Goal: Task Accomplishment & Management: Use online tool/utility

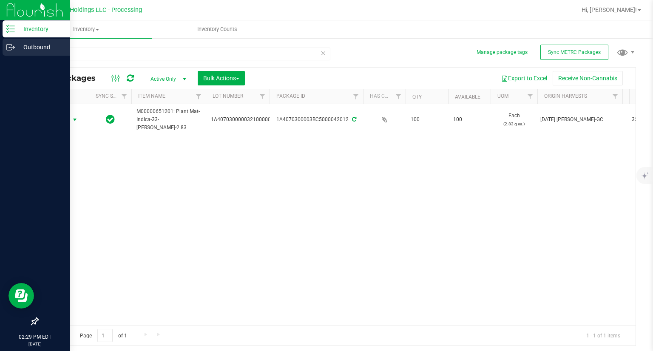
click at [9, 46] on icon at bounding box center [10, 47] width 9 height 9
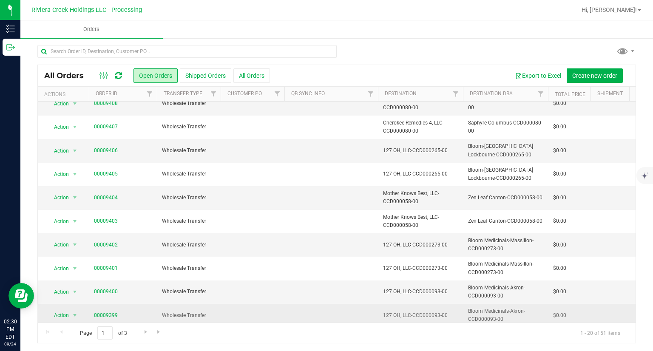
scroll to position [2, 0]
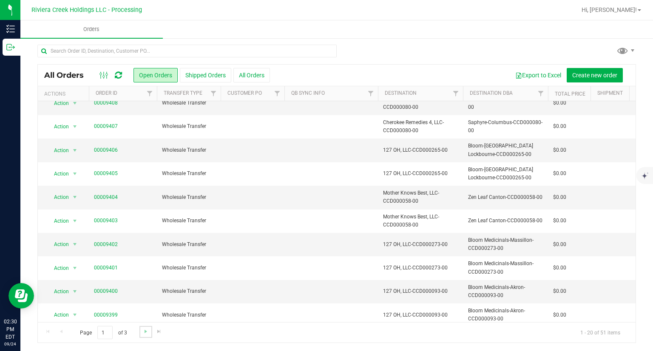
click at [147, 335] on link "Go to the next page" at bounding box center [145, 331] width 12 height 11
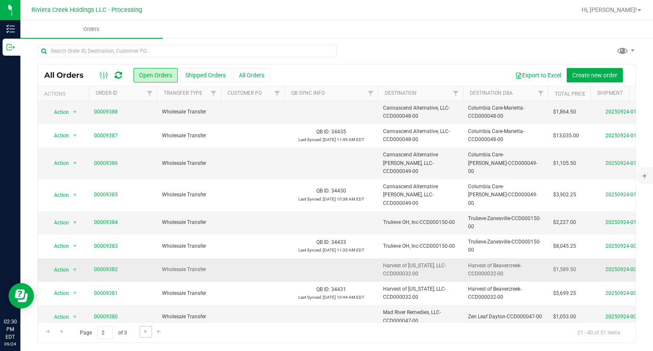
scroll to position [254, 0]
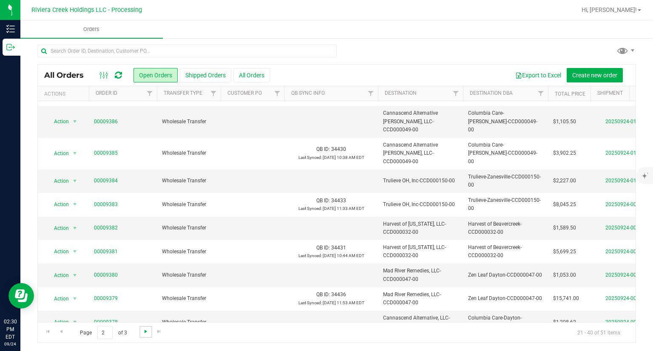
click at [145, 334] on span "Go to the next page" at bounding box center [145, 331] width 7 height 7
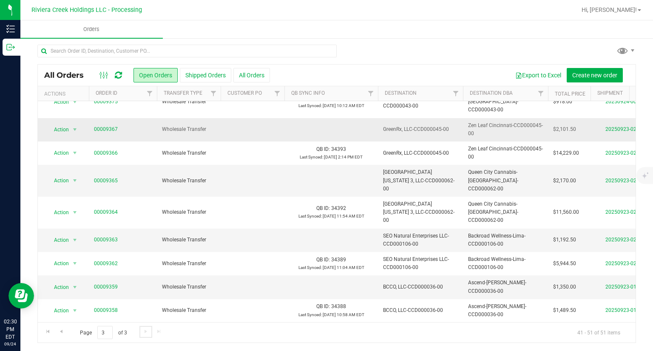
scroll to position [0, 0]
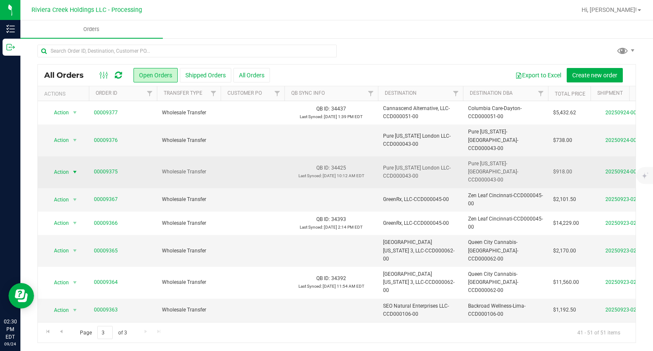
click at [57, 166] on span "Action" at bounding box center [57, 172] width 23 height 12
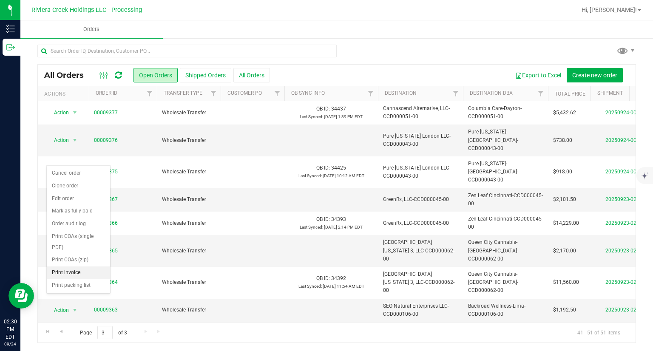
click at [75, 276] on li "Print invoice" at bounding box center [78, 272] width 63 height 13
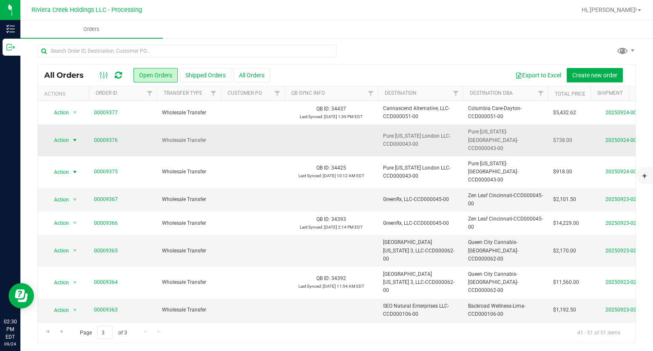
click at [70, 138] on span "select" at bounding box center [75, 140] width 11 height 12
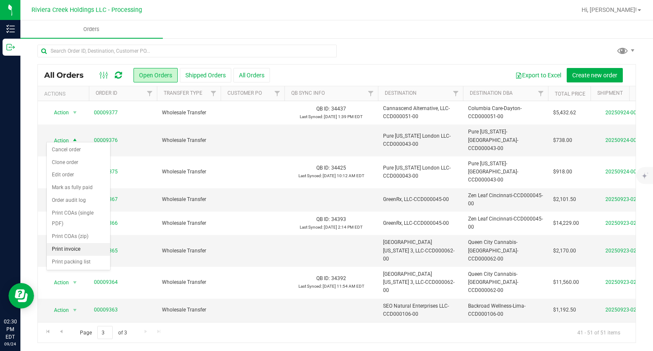
click at [77, 247] on li "Print invoice" at bounding box center [78, 249] width 63 height 13
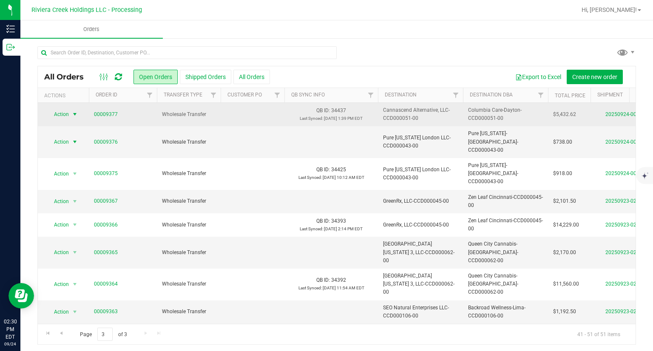
click at [71, 116] on span "select" at bounding box center [74, 114] width 7 height 7
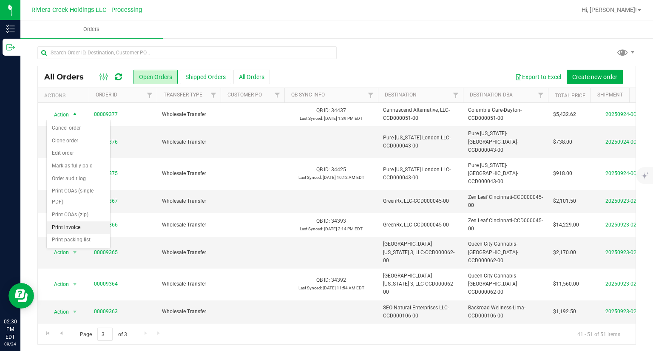
click at [78, 227] on li "Print invoice" at bounding box center [78, 227] width 63 height 13
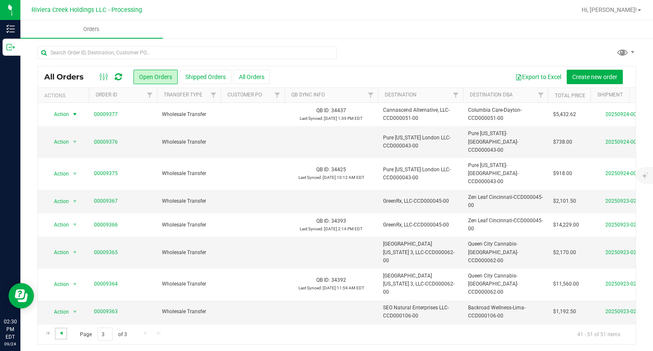
click at [61, 331] on span "Go to the previous page" at bounding box center [61, 333] width 7 height 7
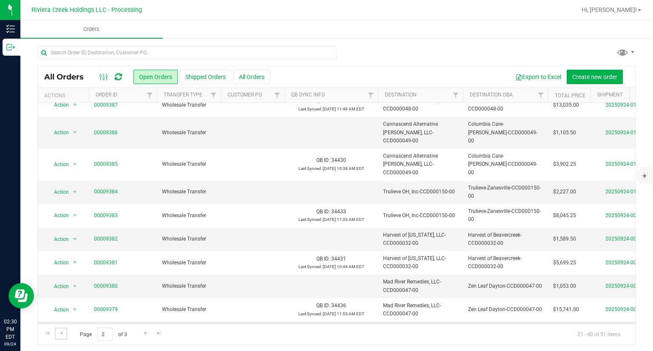
scroll to position [254, 0]
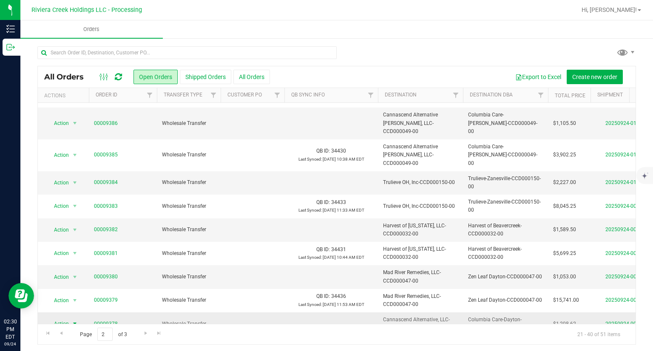
click at [74, 320] on span "select" at bounding box center [74, 323] width 7 height 7
click at [65, 312] on td "Action Action Cancel order Clone order Edit order Mark as fully paid Order audi…" at bounding box center [63, 323] width 51 height 23
click at [66, 318] on span "Action" at bounding box center [57, 324] width 23 height 12
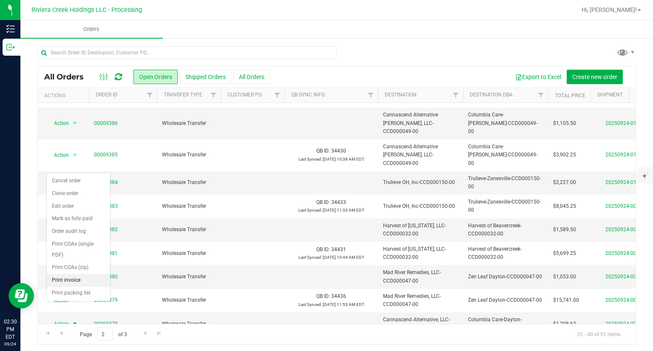
click at [69, 278] on li "Print invoice" at bounding box center [78, 280] width 63 height 13
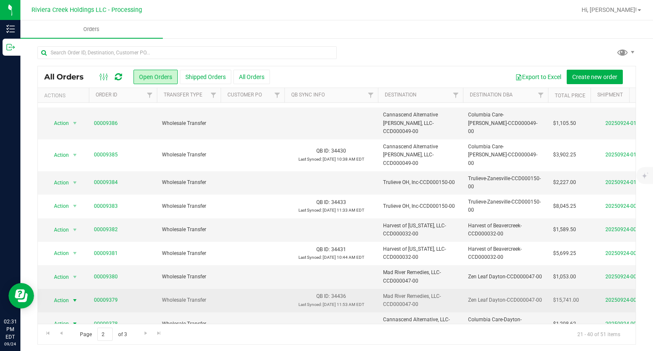
click at [68, 295] on span "Action" at bounding box center [57, 301] width 23 height 12
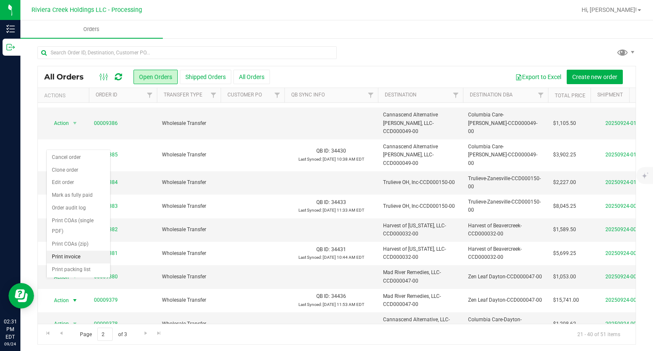
click at [72, 255] on li "Print invoice" at bounding box center [78, 257] width 63 height 13
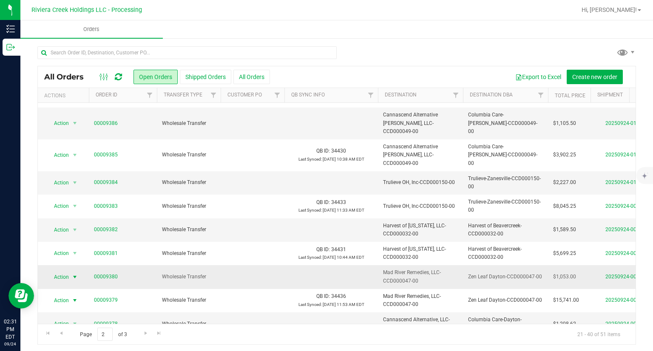
click at [66, 271] on span "Action" at bounding box center [57, 277] width 23 height 12
click at [74, 235] on li "Print invoice" at bounding box center [78, 233] width 63 height 13
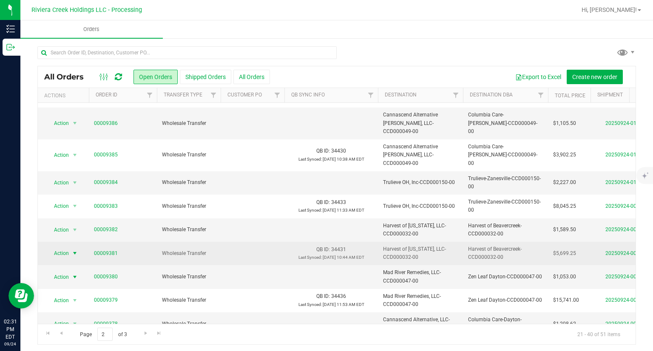
click at [66, 247] on span "Action" at bounding box center [57, 253] width 23 height 12
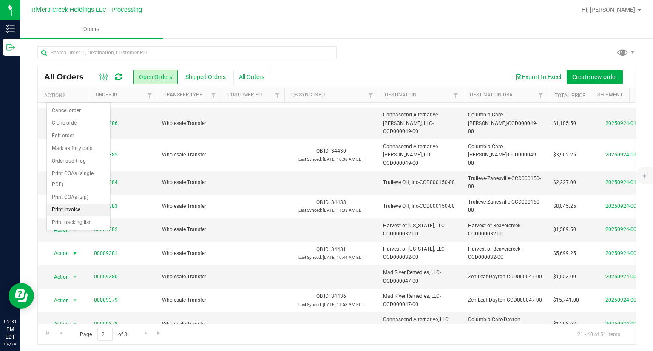
click at [76, 210] on li "Print invoice" at bounding box center [78, 210] width 63 height 13
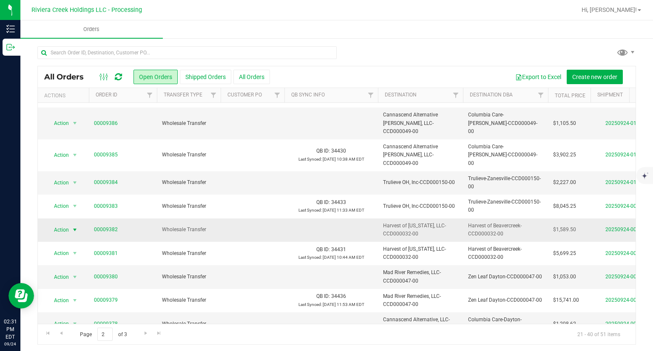
click at [68, 224] on span "Action" at bounding box center [57, 230] width 23 height 12
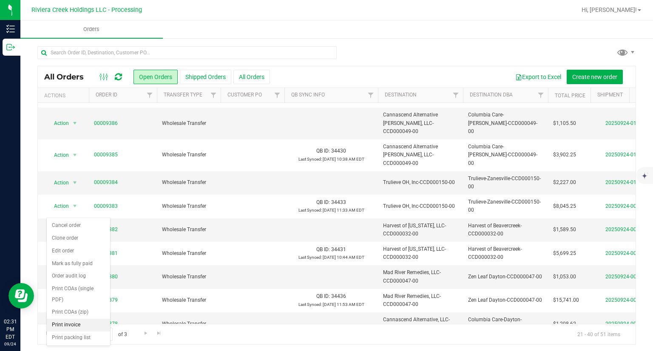
click at [86, 322] on li "Print invoice" at bounding box center [78, 325] width 63 height 13
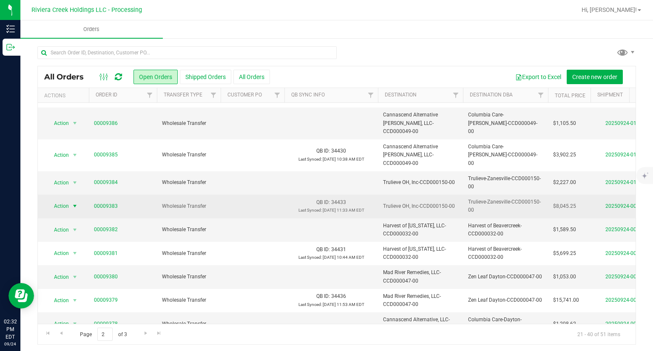
click at [66, 200] on span "Action" at bounding box center [57, 206] width 23 height 12
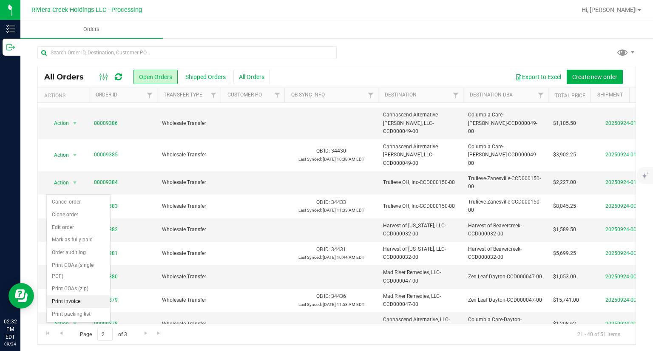
click at [96, 303] on li "Print invoice" at bounding box center [78, 301] width 63 height 13
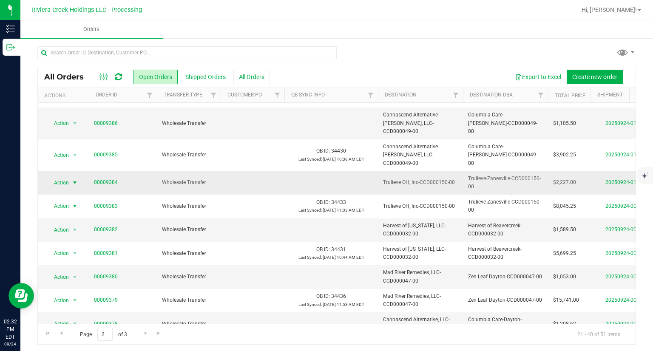
click at [65, 177] on span "Action" at bounding box center [57, 183] width 23 height 12
click at [71, 276] on li "Print invoice" at bounding box center [78, 278] width 63 height 13
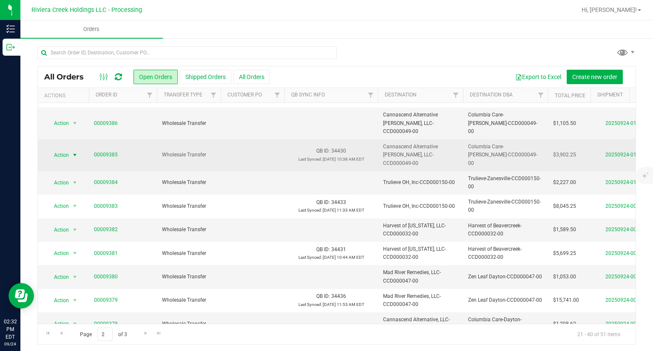
click at [67, 149] on span "Action" at bounding box center [57, 155] width 23 height 12
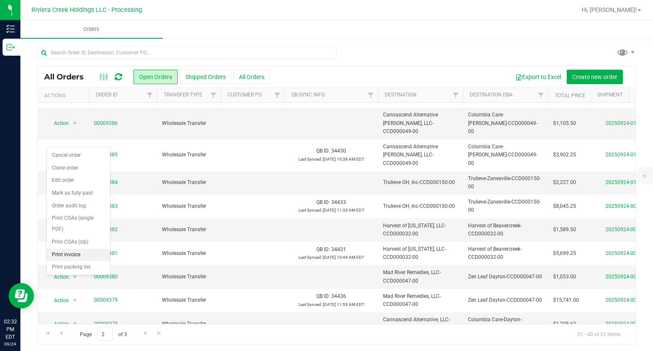
click at [70, 253] on li "Print invoice" at bounding box center [78, 255] width 63 height 13
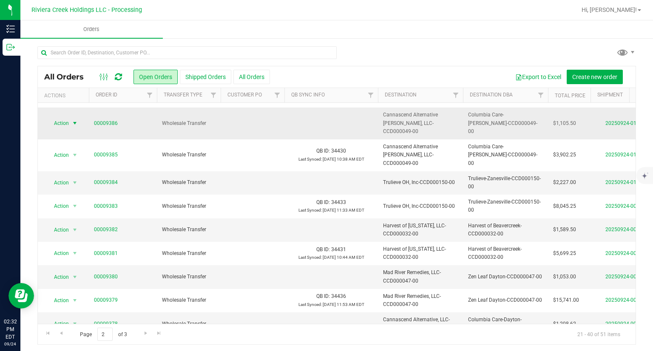
click at [70, 120] on span "select" at bounding box center [75, 123] width 11 height 12
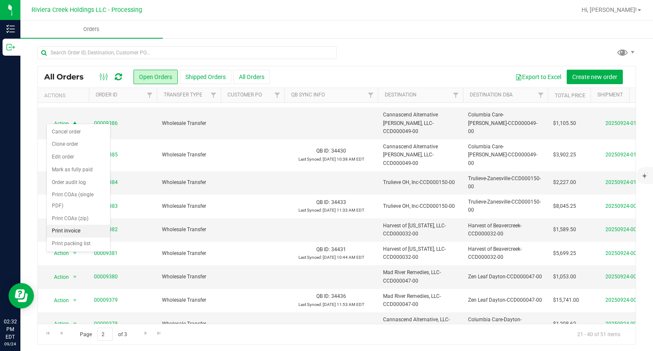
click at [73, 235] on li "Print invoice" at bounding box center [78, 231] width 63 height 13
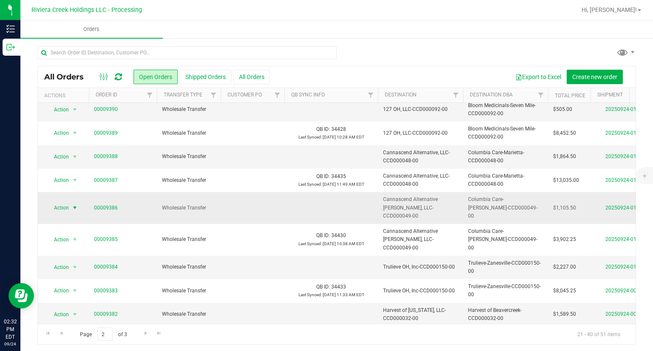
scroll to position [169, 0]
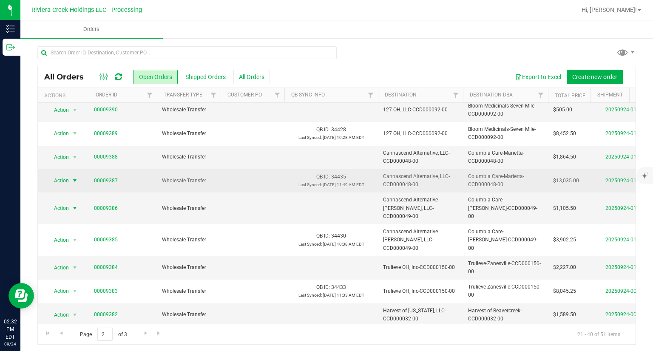
click at [65, 177] on span "Action" at bounding box center [57, 181] width 23 height 12
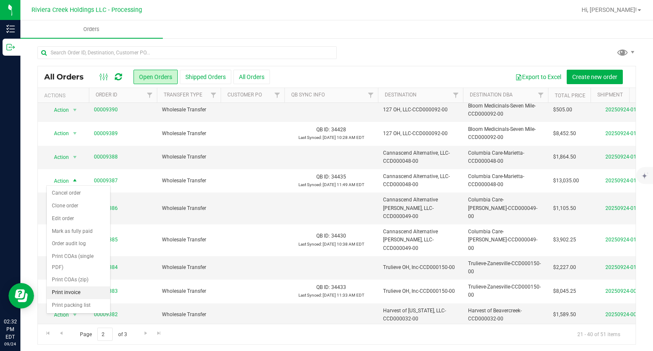
click at [81, 293] on li "Print invoice" at bounding box center [78, 292] width 63 height 13
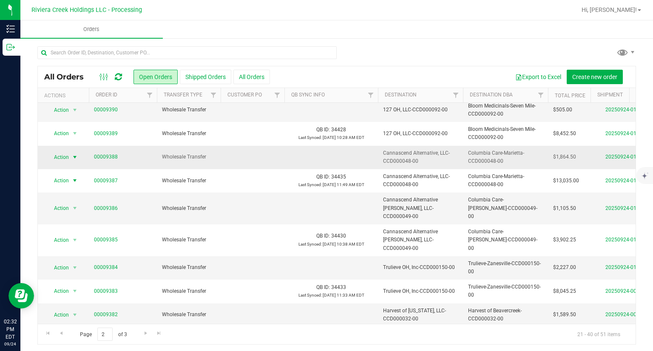
click at [76, 157] on span "select" at bounding box center [74, 157] width 7 height 7
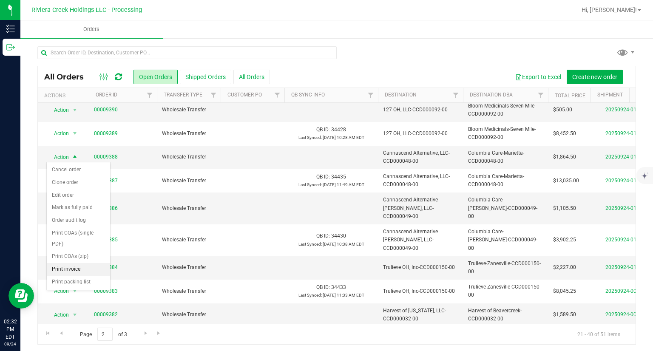
click at [84, 271] on li "Print invoice" at bounding box center [78, 269] width 63 height 13
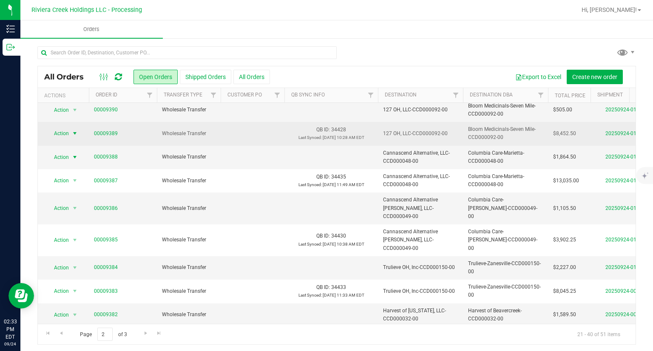
click at [63, 131] on span "Action" at bounding box center [57, 134] width 23 height 12
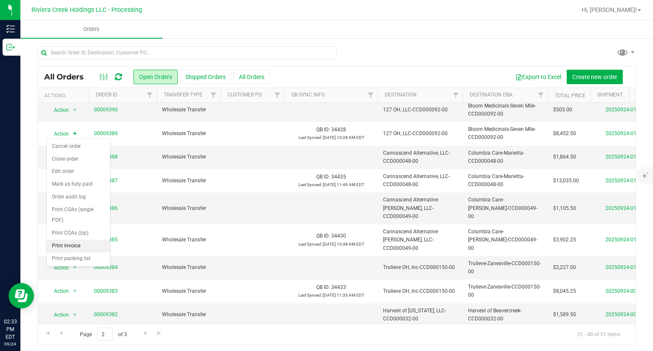
click at [77, 242] on li "Print invoice" at bounding box center [78, 246] width 63 height 13
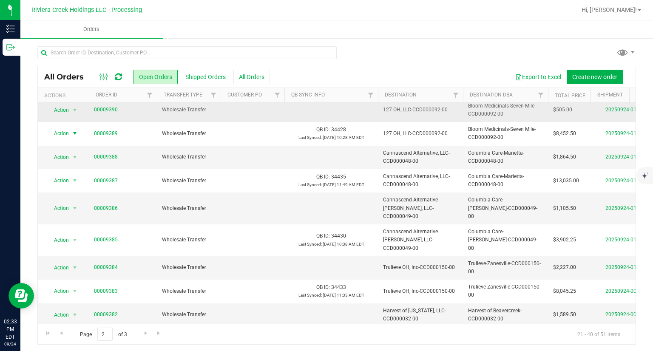
click at [68, 113] on span "Action" at bounding box center [57, 110] width 23 height 12
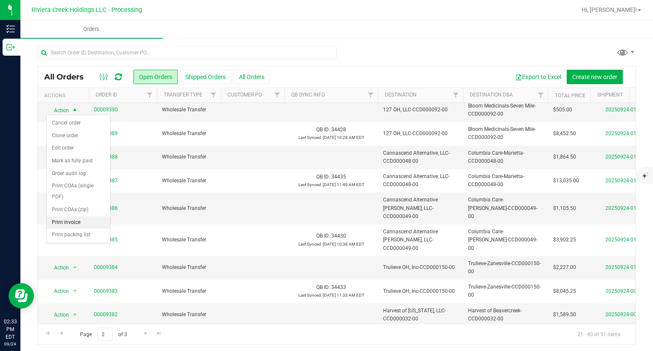
click at [69, 220] on li "Print invoice" at bounding box center [78, 222] width 63 height 13
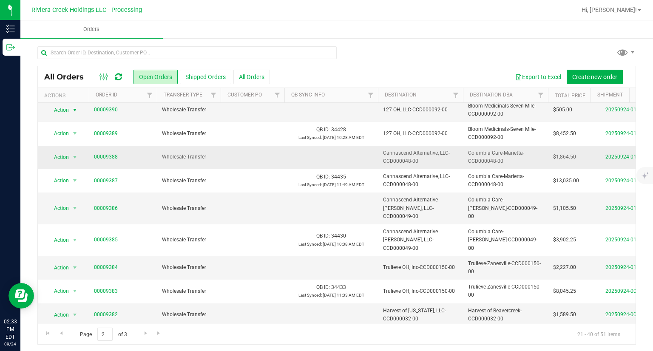
scroll to position [84, 0]
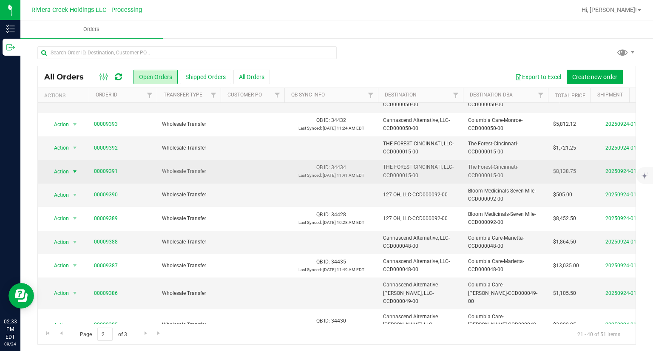
click at [68, 170] on span "Action" at bounding box center [57, 172] width 23 height 12
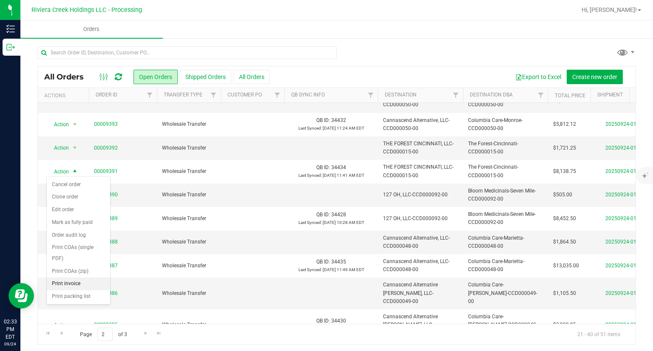
click at [87, 287] on li "Print invoice" at bounding box center [78, 284] width 63 height 13
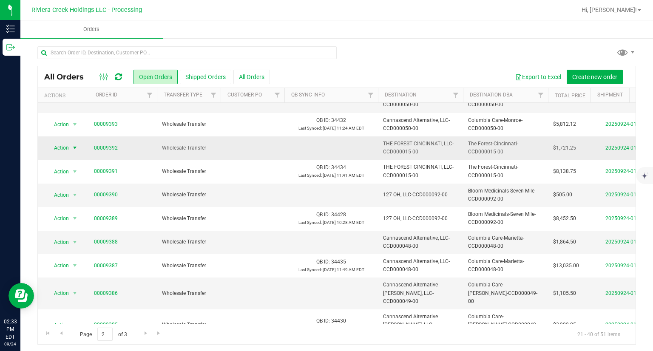
click at [61, 144] on span "Action" at bounding box center [57, 148] width 23 height 12
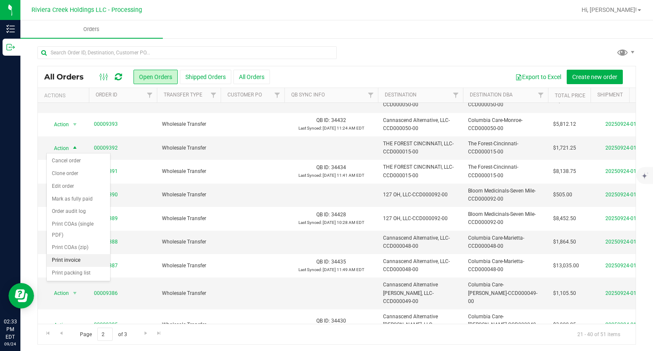
click at [73, 260] on li "Print invoice" at bounding box center [78, 260] width 63 height 13
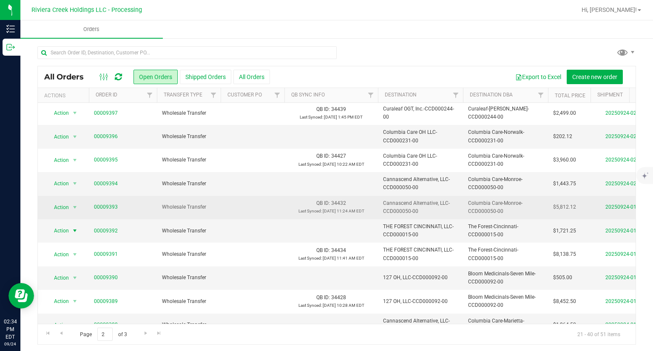
scroll to position [0, 0]
click at [77, 214] on td "Action Action Cancel order Clone order Edit order Mark as fully paid Order audi…" at bounding box center [63, 208] width 51 height 23
click at [64, 208] on span "Action" at bounding box center [57, 209] width 23 height 12
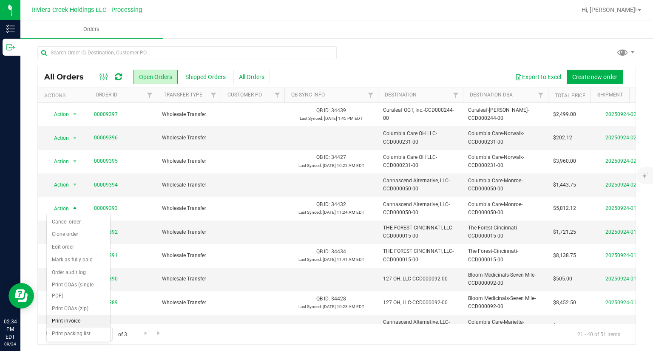
click at [79, 319] on li "Print invoice" at bounding box center [78, 321] width 63 height 13
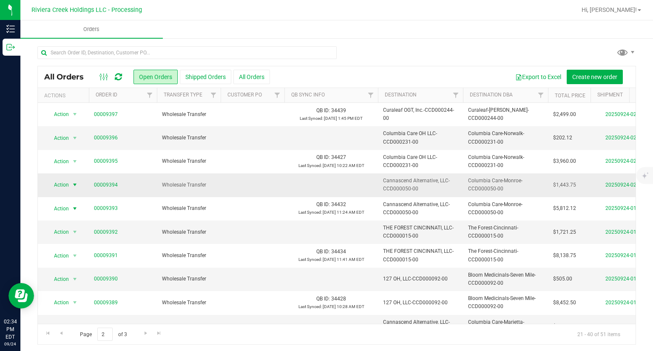
click at [69, 188] on span "Action" at bounding box center [57, 185] width 23 height 12
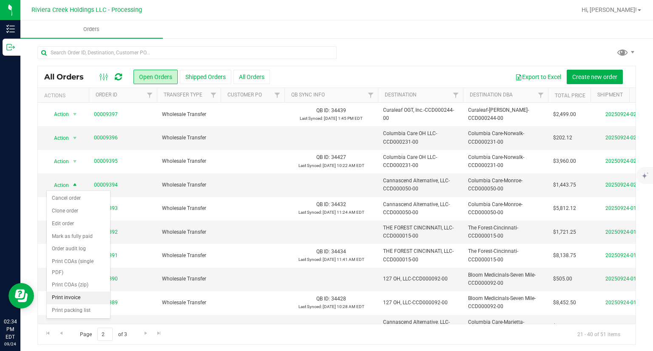
click at [77, 296] on li "Print invoice" at bounding box center [78, 298] width 63 height 13
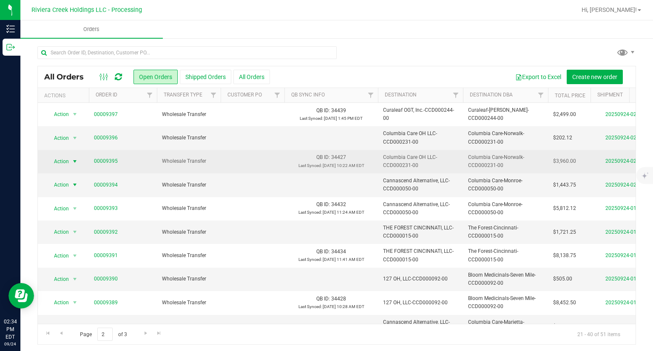
click at [57, 162] on span "Action" at bounding box center [57, 162] width 23 height 12
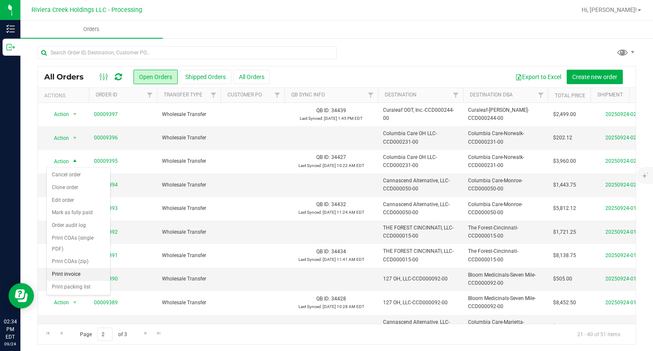
click at [69, 272] on li "Print invoice" at bounding box center [78, 274] width 63 height 13
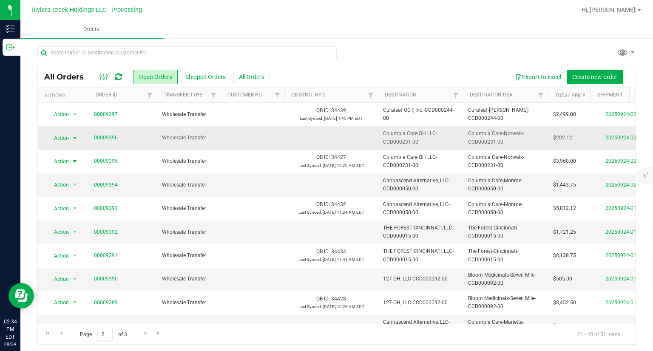
click at [70, 135] on span "select" at bounding box center [75, 138] width 11 height 12
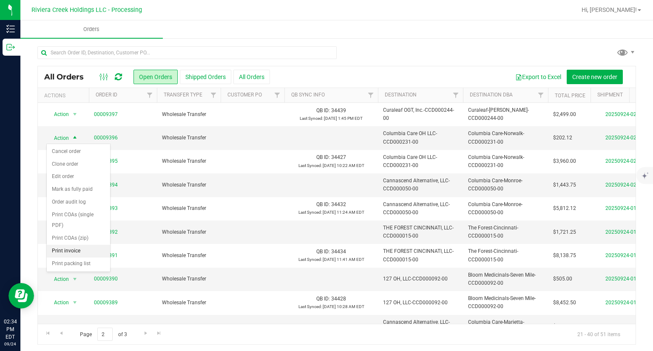
click at [73, 246] on li "Print invoice" at bounding box center [78, 251] width 63 height 13
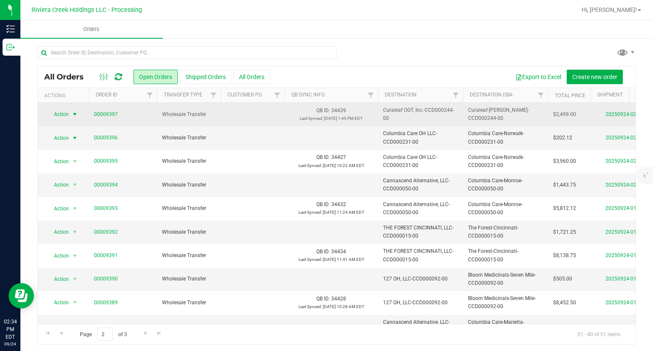
click at [72, 113] on span "select" at bounding box center [74, 114] width 7 height 7
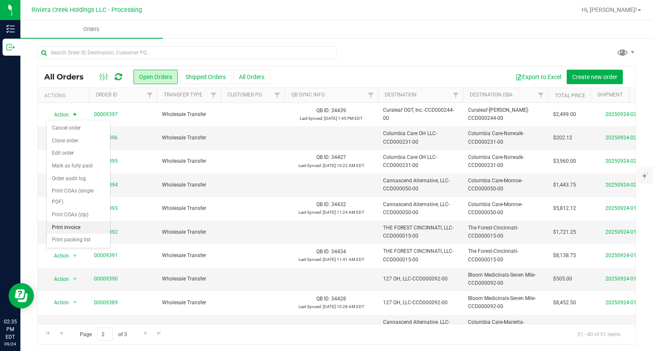
click at [85, 223] on li "Print invoice" at bounding box center [78, 227] width 63 height 13
click at [65, 334] on link "Go to the previous page" at bounding box center [61, 333] width 12 height 11
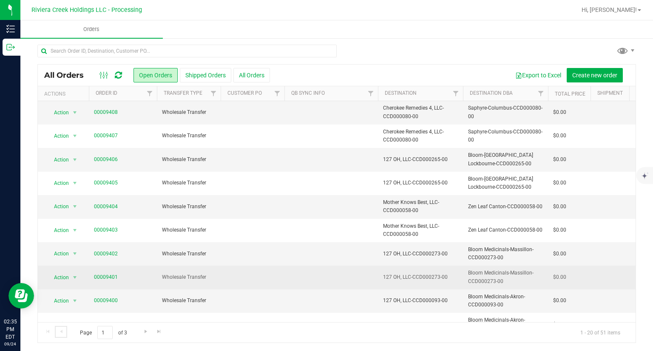
scroll to position [254, 0]
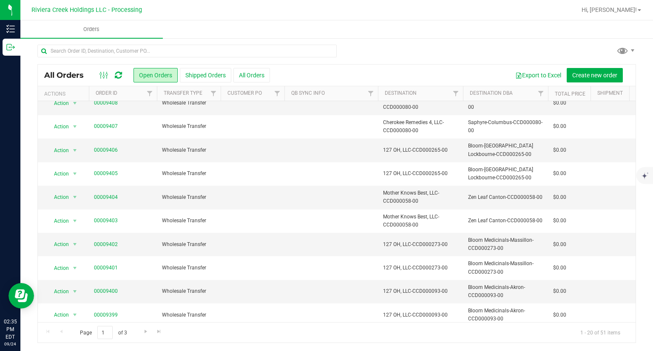
click at [56, 333] on span "Action" at bounding box center [57, 339] width 23 height 12
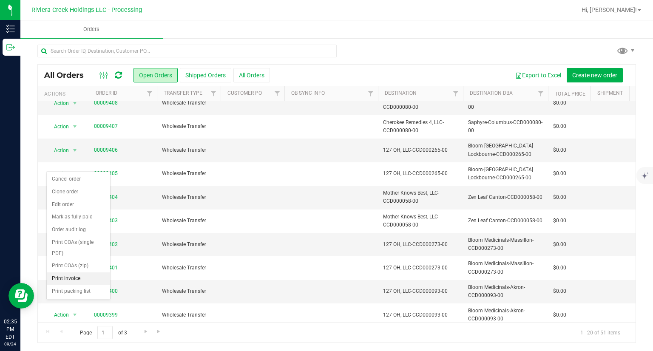
click at [82, 278] on li "Print invoice" at bounding box center [78, 278] width 63 height 13
